Goal: Information Seeking & Learning: Understand process/instructions

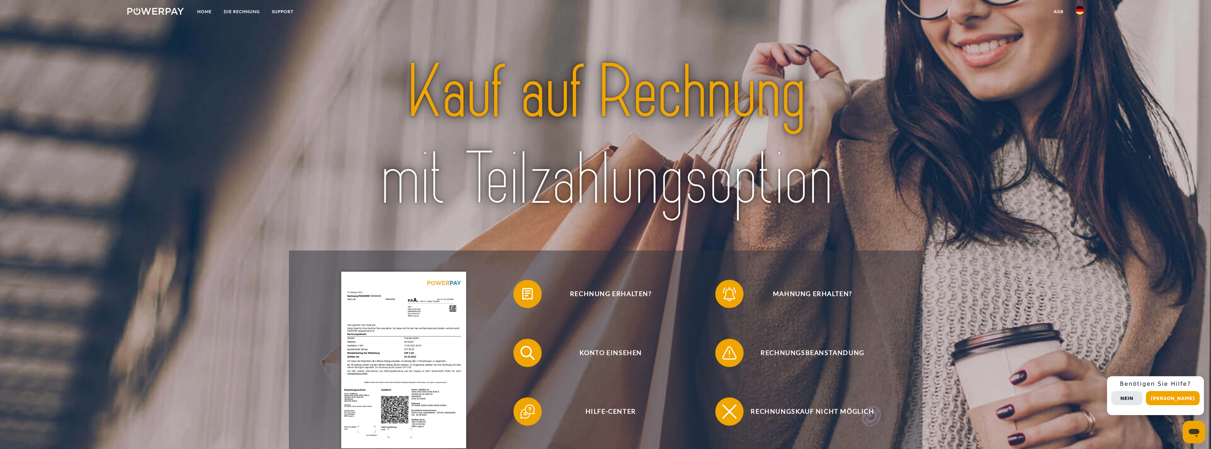
click at [1070, 10] on link at bounding box center [1080, 12] width 21 height 14
click at [1081, 66] on img at bounding box center [1080, 69] width 8 height 8
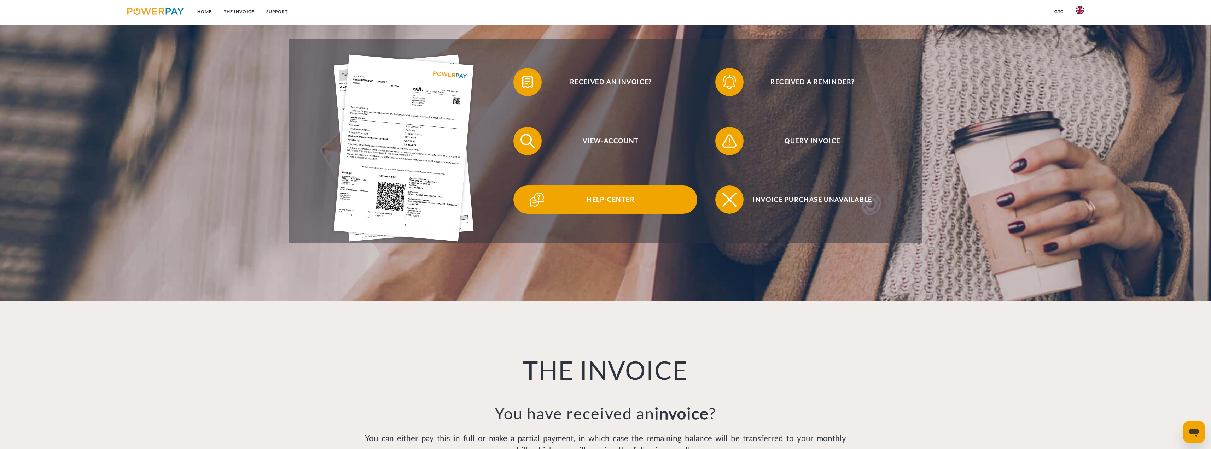
scroll to position [460, 0]
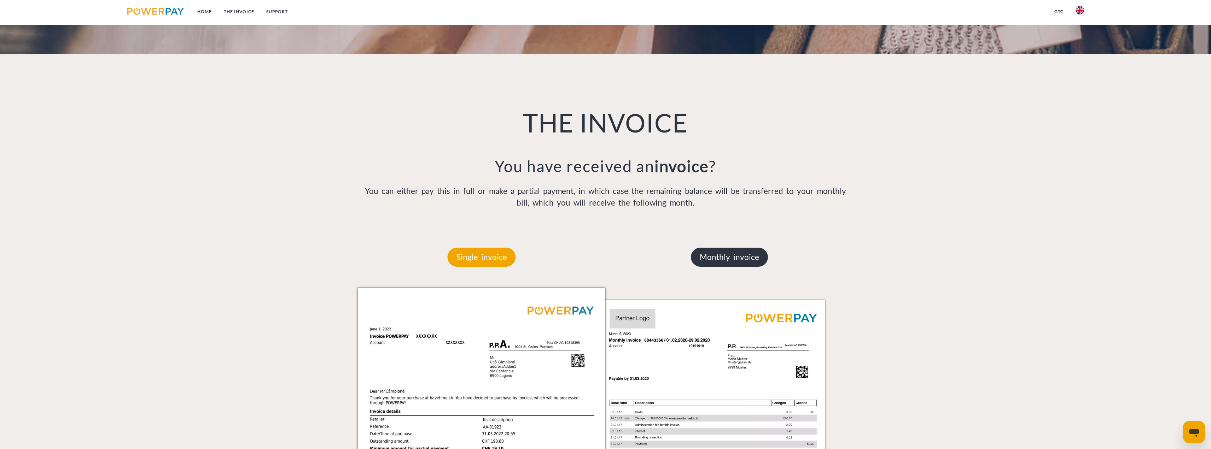
click at [744, 256] on p "Monthly invoice" at bounding box center [729, 257] width 77 height 19
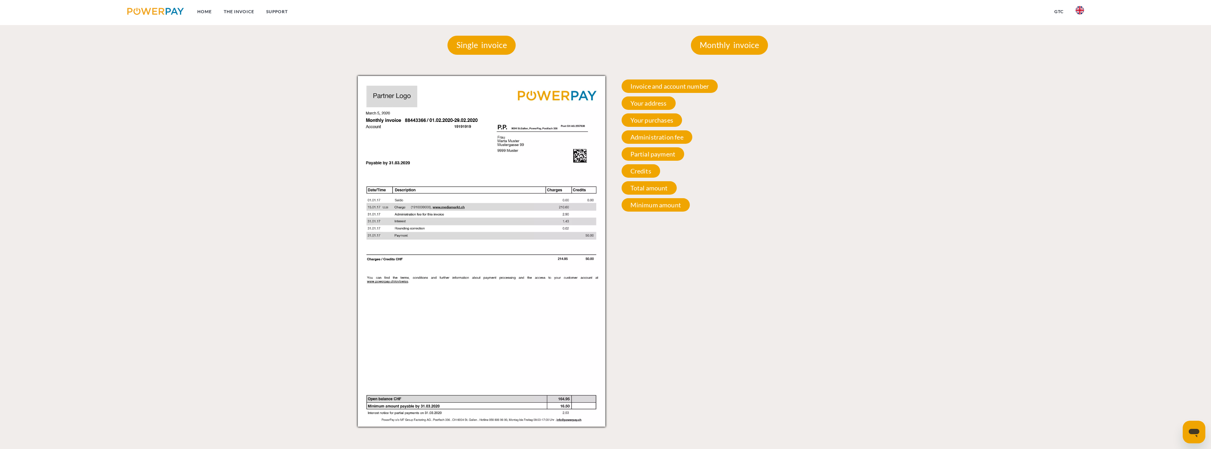
scroll to position [601, 0]
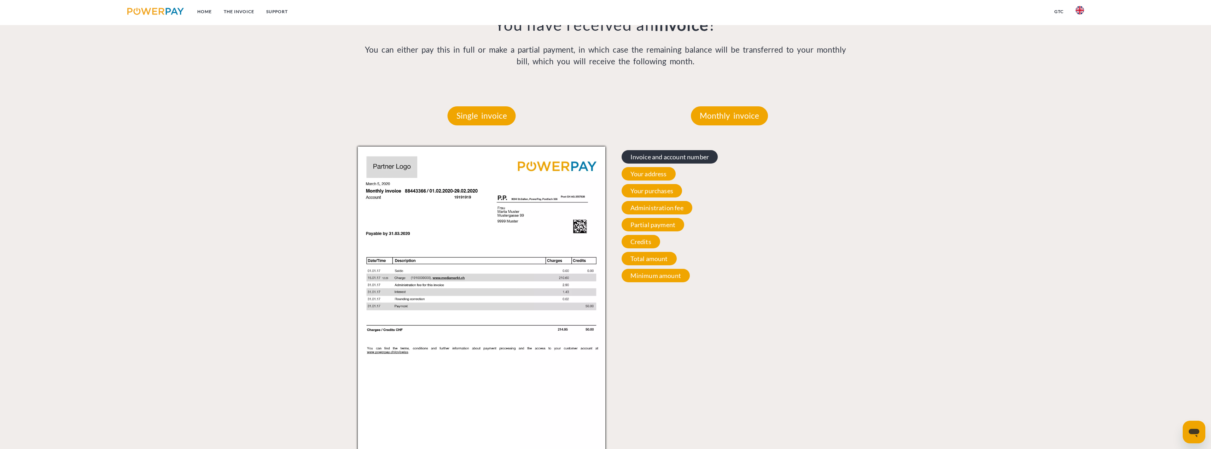
click at [673, 157] on span "Invoice and account number" at bounding box center [670, 156] width 97 height 13
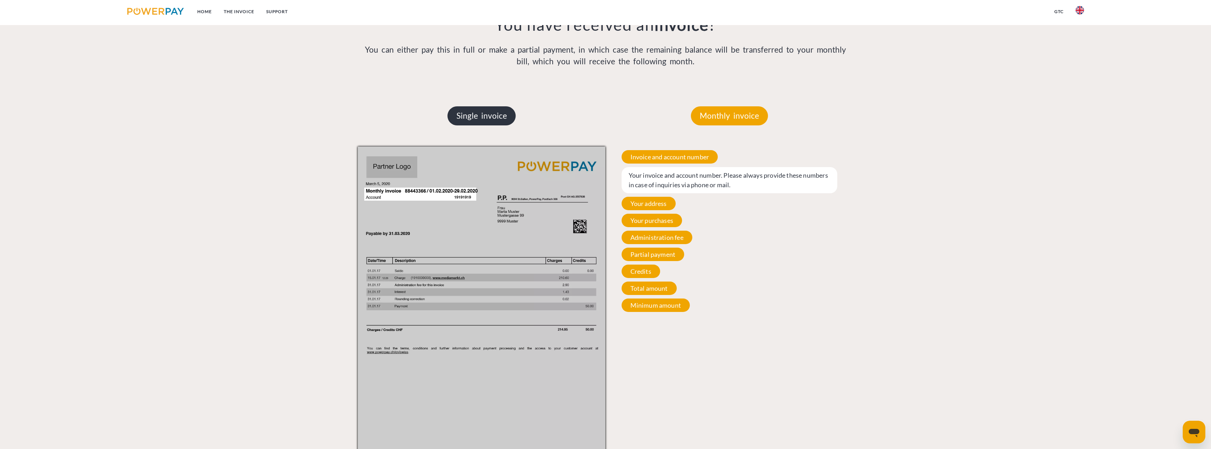
click at [494, 117] on p "Single invoice" at bounding box center [482, 115] width 68 height 19
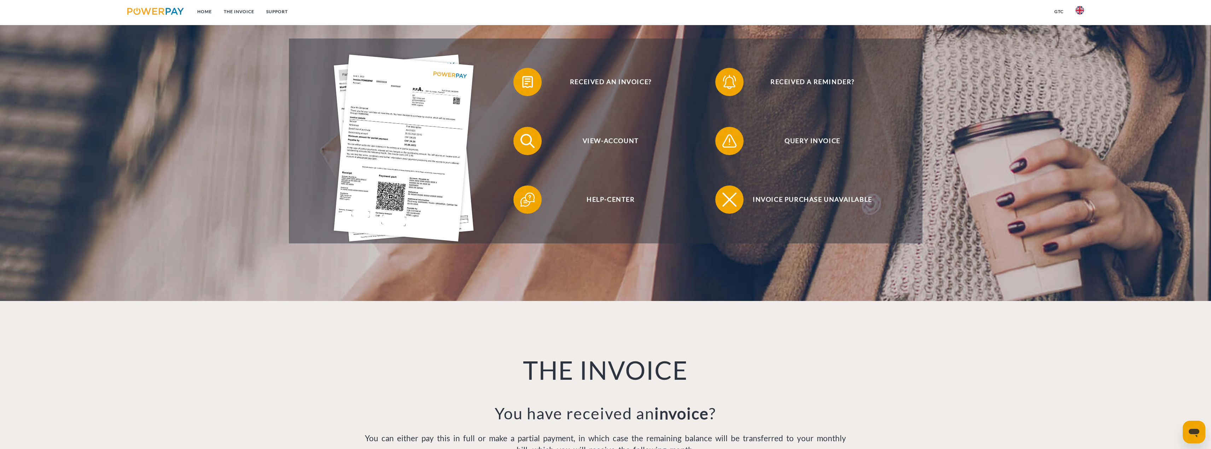
scroll to position [0, 0]
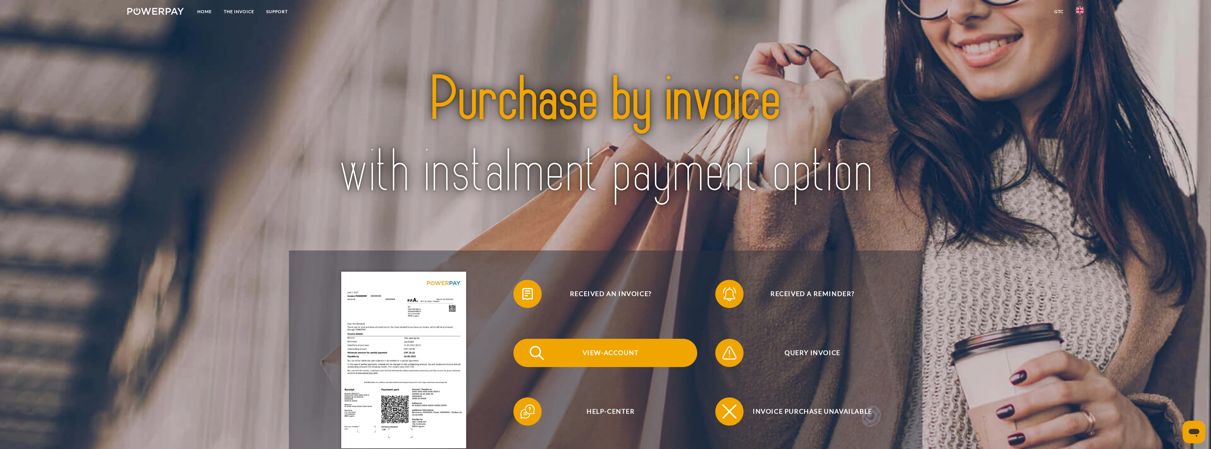
click at [533, 348] on img at bounding box center [537, 353] width 18 height 18
